Goal: Transaction & Acquisition: Purchase product/service

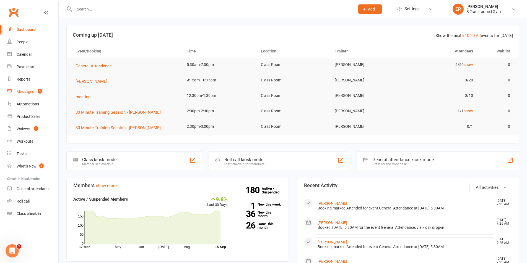
click at [32, 89] on link "Messages 3" at bounding box center [32, 92] width 51 height 12
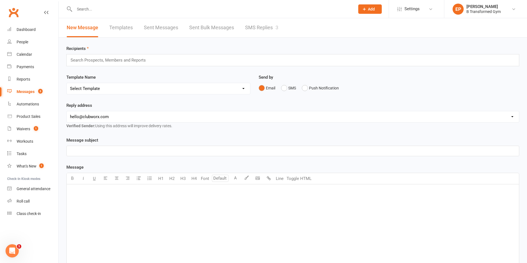
click at [260, 27] on link "SMS Replies 3" at bounding box center [261, 27] width 33 height 19
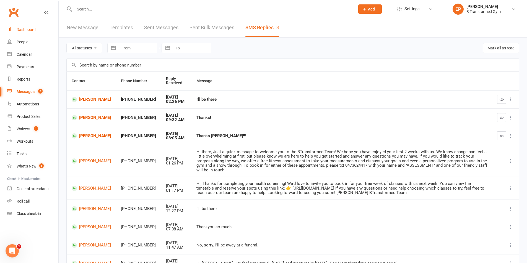
click at [32, 30] on div "Dashboard" at bounding box center [26, 29] width 19 height 4
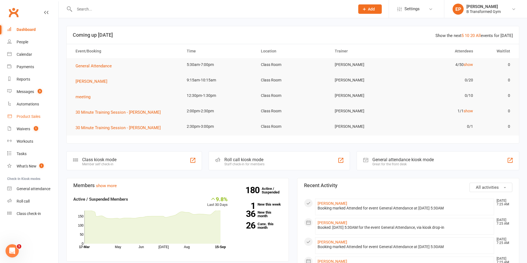
click at [25, 117] on div "Product Sales" at bounding box center [29, 116] width 24 height 4
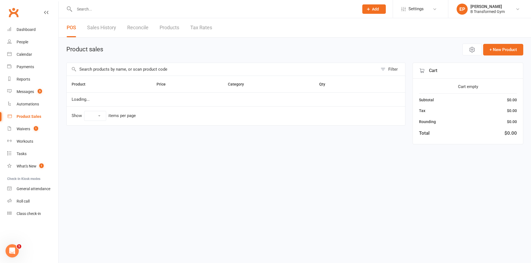
select select "10"
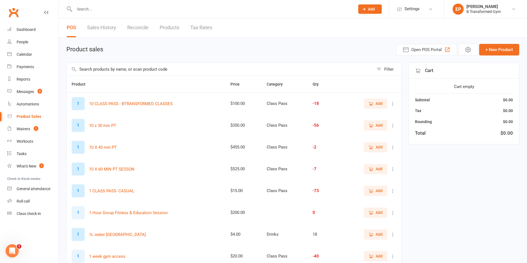
click at [110, 72] on input "text" at bounding box center [220, 69] width 307 height 13
click at [102, 70] on input "text" at bounding box center [220, 69] width 307 height 13
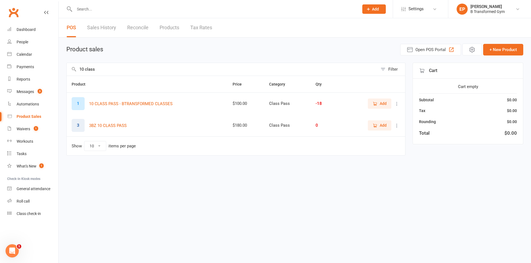
type input "10 class"
click at [381, 127] on span "Add" at bounding box center [383, 125] width 7 height 6
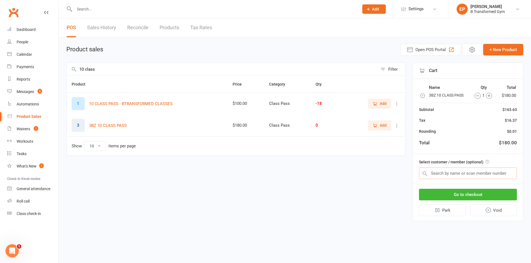
drag, startPoint x: 450, startPoint y: 172, endPoint x: 446, endPoint y: 170, distance: 4.6
click at [449, 171] on input "text" at bounding box center [468, 174] width 98 height 12
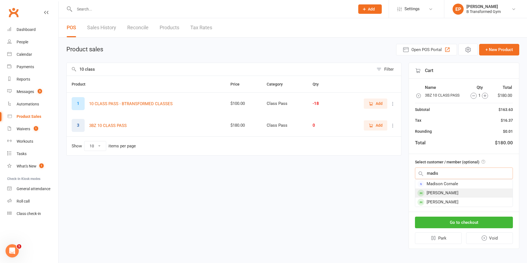
type input "madis"
click at [450, 194] on div "[PERSON_NAME]" at bounding box center [463, 193] width 97 height 9
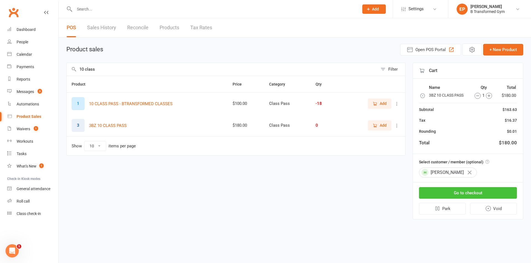
click at [457, 193] on button "Go to checkout" at bounding box center [468, 193] width 98 height 12
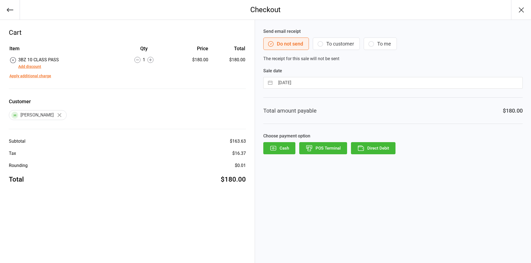
click at [325, 147] on button "POS Terminal" at bounding box center [323, 148] width 48 height 12
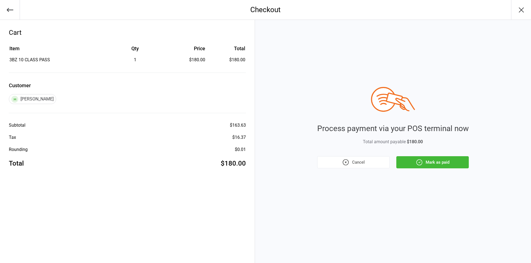
click at [435, 164] on button "Mark as paid" at bounding box center [432, 162] width 72 height 12
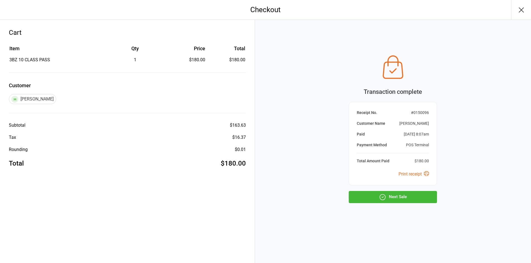
click at [417, 200] on button "Next Sale" at bounding box center [393, 197] width 88 height 12
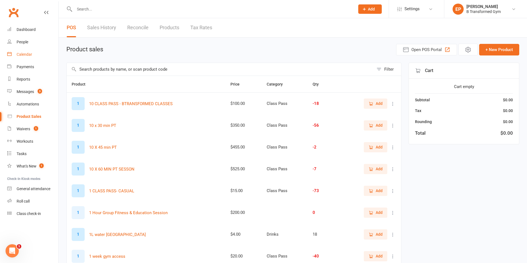
click at [26, 55] on div "Calendar" at bounding box center [24, 54] width 15 height 4
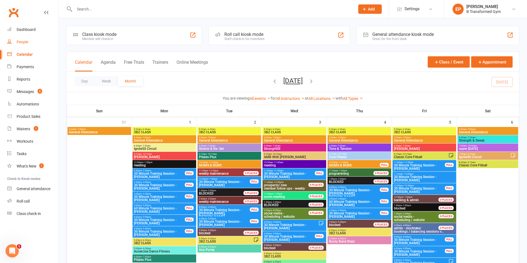
click at [22, 41] on div "People" at bounding box center [23, 42] width 12 height 4
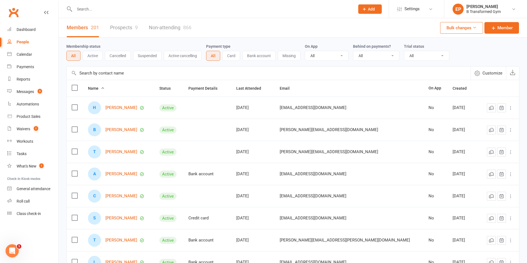
click at [94, 11] on input "text" at bounding box center [212, 9] width 278 height 8
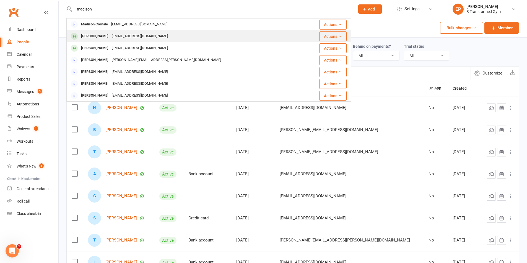
type input "madison"
click at [106, 38] on div "[PERSON_NAME]" at bounding box center [94, 36] width 31 height 8
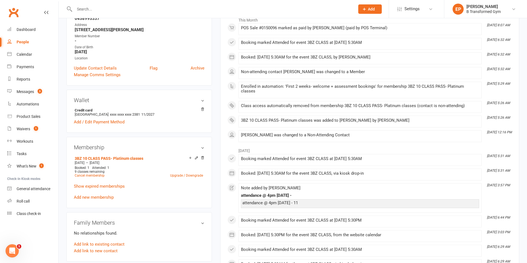
scroll to position [83, 0]
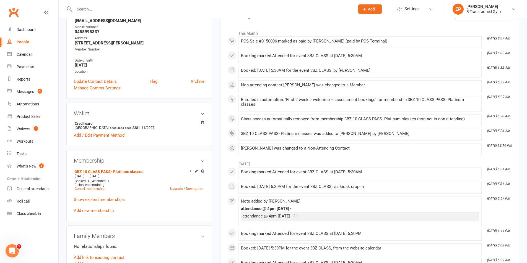
click at [95, 10] on input "text" at bounding box center [212, 9] width 278 height 8
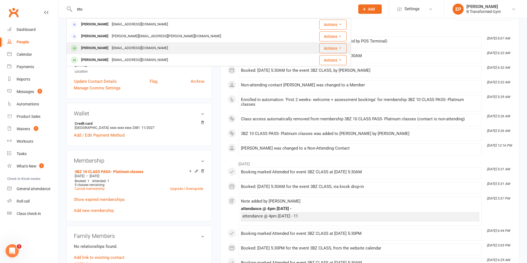
type input "stu"
click at [84, 49] on div "[PERSON_NAME]" at bounding box center [94, 48] width 31 height 8
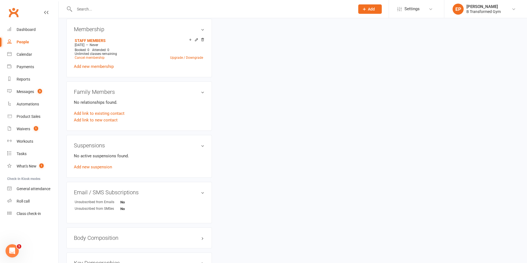
scroll to position [173, 0]
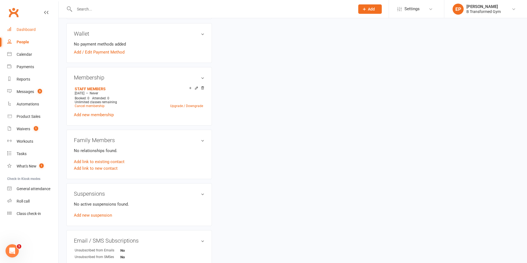
click at [36, 30] on link "Dashboard" at bounding box center [32, 29] width 51 height 12
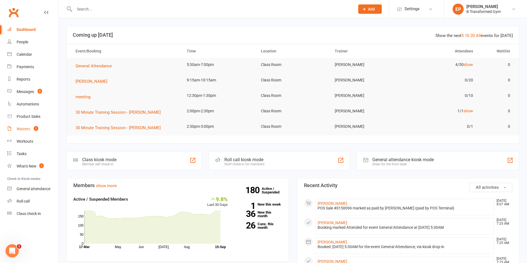
click at [28, 131] on div "Waivers" at bounding box center [24, 129] width 14 height 4
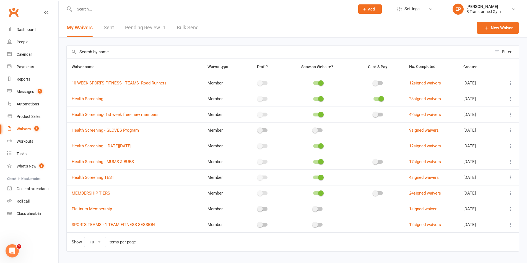
click at [145, 27] on link "Pending Review 1" at bounding box center [145, 27] width 41 height 19
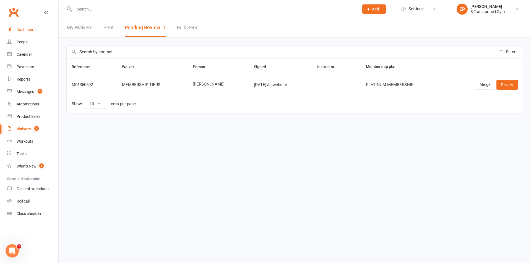
click at [32, 29] on div "Dashboard" at bounding box center [26, 29] width 19 height 4
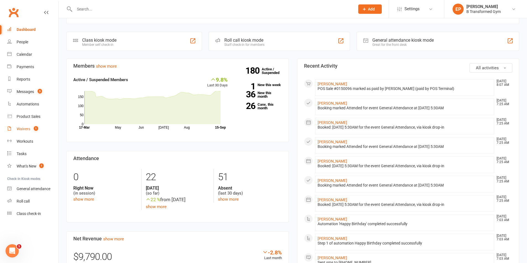
scroll to position [111, 0]
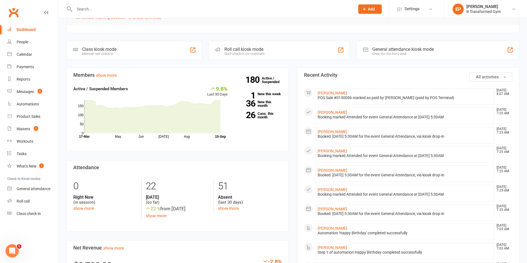
click at [29, 32] on div "Dashboard" at bounding box center [26, 29] width 19 height 4
click at [28, 32] on div "Dashboard" at bounding box center [26, 29] width 19 height 4
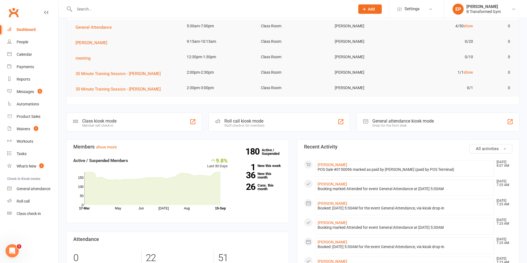
scroll to position [28, 0]
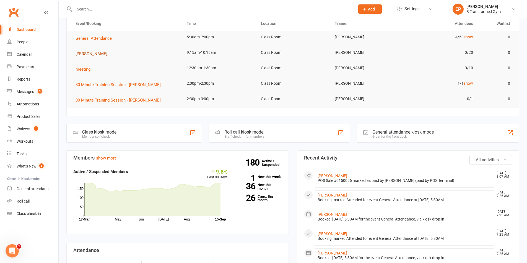
click at [91, 54] on span "[PERSON_NAME]" at bounding box center [91, 53] width 32 height 5
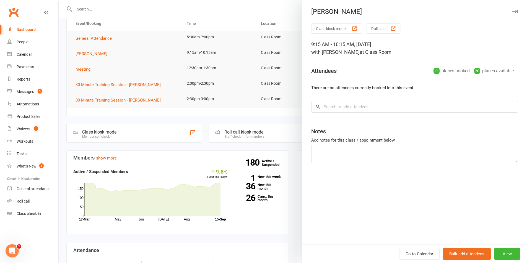
drag, startPoint x: 123, startPoint y: 9, endPoint x: 120, endPoint y: 11, distance: 3.5
click at [122, 9] on div at bounding box center [293, 131] width 468 height 263
